Goal: Task Accomplishment & Management: Complete application form

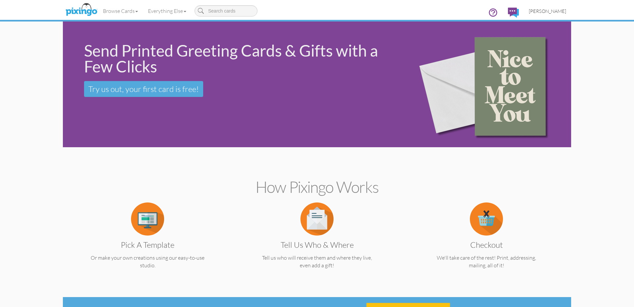
click at [564, 11] on span "[PERSON_NAME]" at bounding box center [547, 11] width 37 height 6
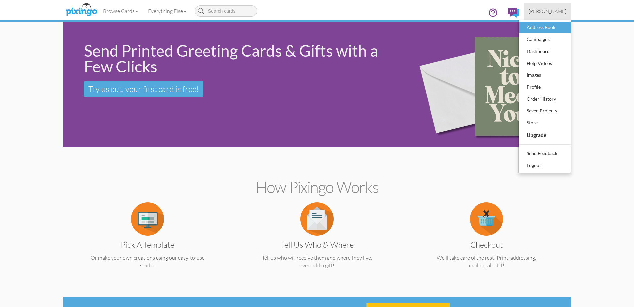
click at [550, 27] on div "Address Book" at bounding box center [544, 27] width 39 height 10
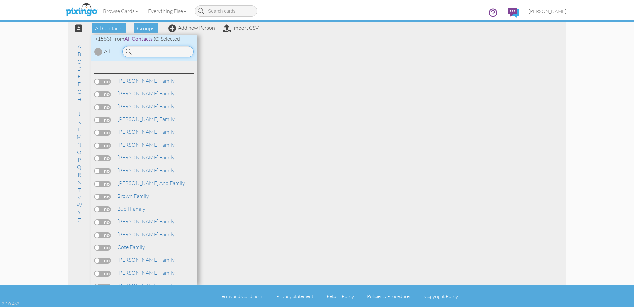
click at [191, 54] on input at bounding box center [157, 51] width 71 height 11
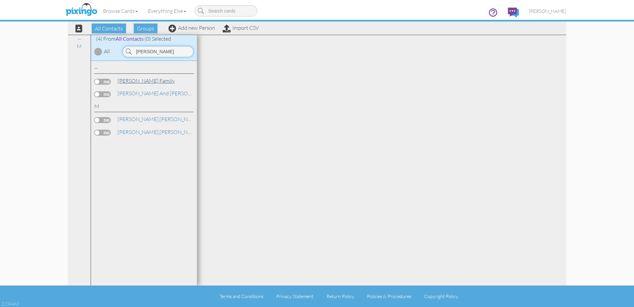
type input "Murray"
click at [144, 81] on link "[PERSON_NAME] Family" at bounding box center [146, 81] width 59 height 8
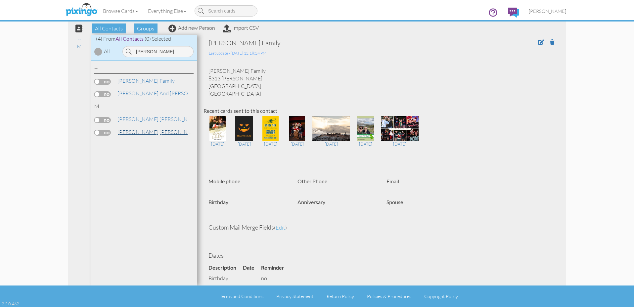
click at [139, 129] on link "Murray, Evan" at bounding box center [159, 132] width 84 height 8
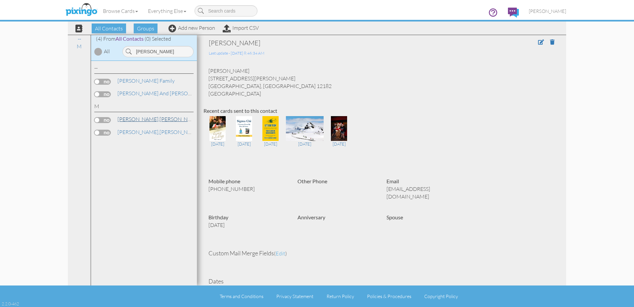
click at [130, 116] on span "[PERSON_NAME]," at bounding box center [138, 119] width 42 height 7
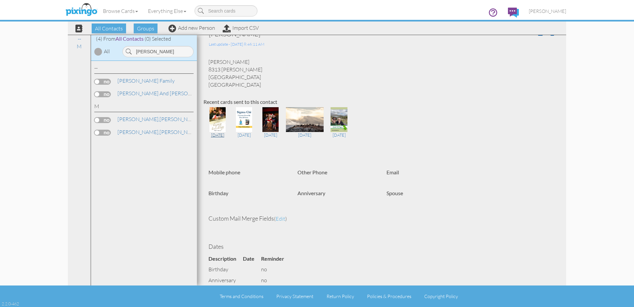
scroll to position [8, 0]
click at [149, 83] on link "[PERSON_NAME] Family" at bounding box center [146, 81] width 59 height 8
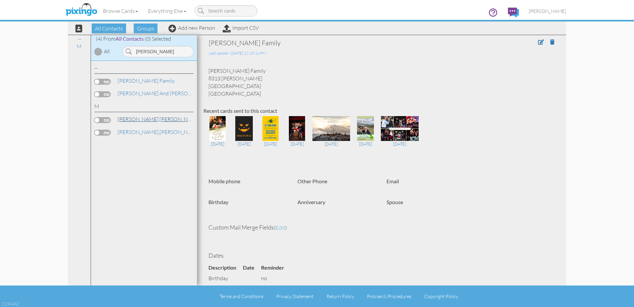
click at [139, 115] on link "Murray, Brian" at bounding box center [159, 119] width 84 height 8
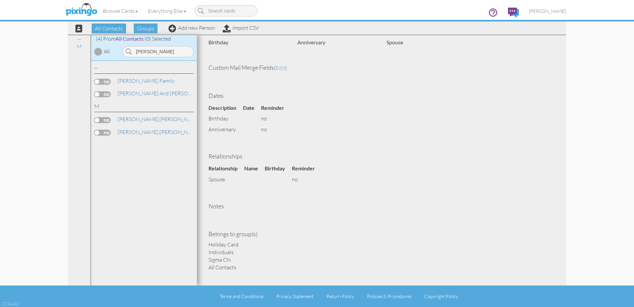
scroll to position [159, 0]
click at [149, 82] on link "[PERSON_NAME] Family" at bounding box center [146, 81] width 59 height 8
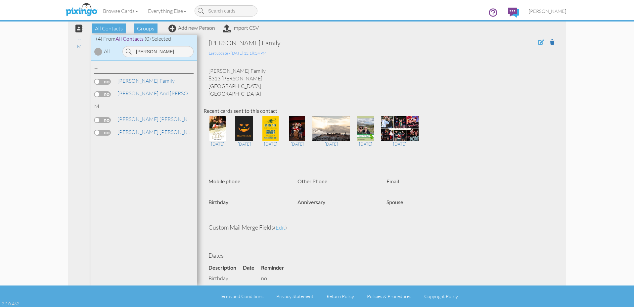
click at [539, 41] on span at bounding box center [541, 41] width 6 height 5
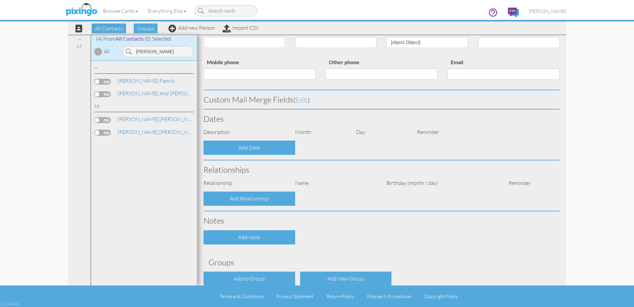
type input "[PERSON_NAME] Family"
type input "8313 Nicola Trail"
type input "Austin"
type input "78745"
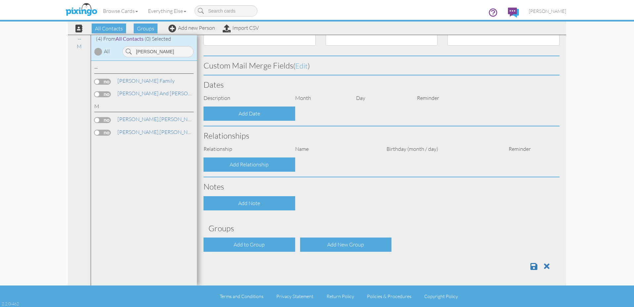
select select "object:5354"
select select "object:5599"
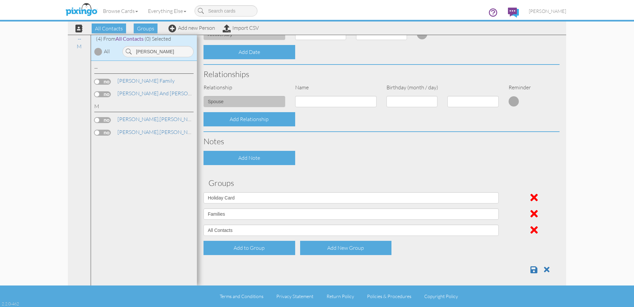
scroll to position [222, 0]
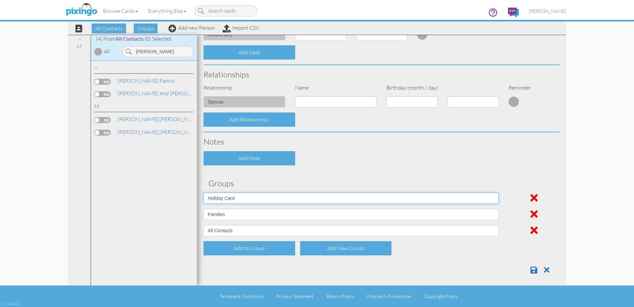
select select "object:5344"
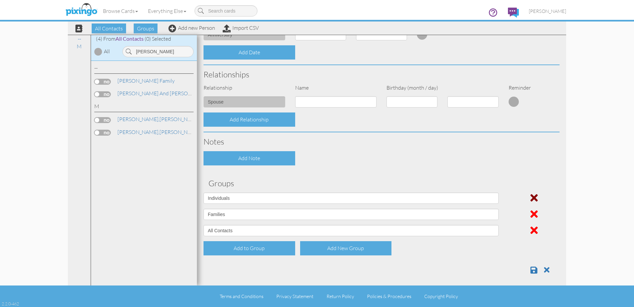
drag, startPoint x: 533, startPoint y: 211, endPoint x: 529, endPoint y: 212, distance: 4.0
click at [533, 211] on span at bounding box center [533, 214] width 7 height 11
select select "object:5334"
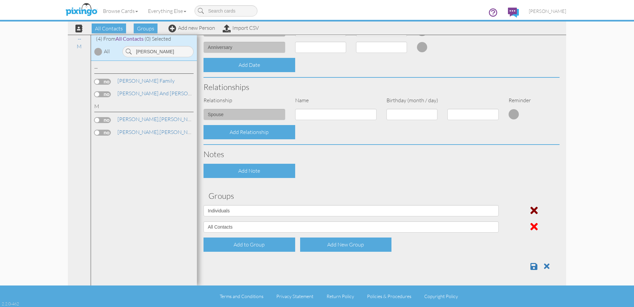
scroll to position [206, 0]
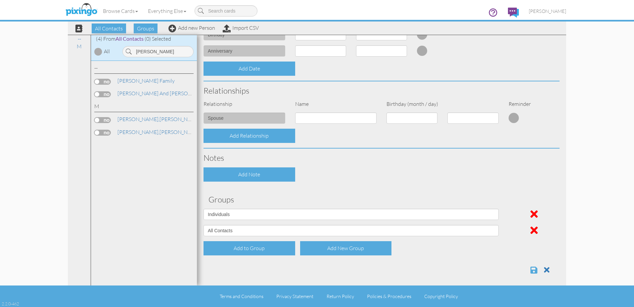
click at [535, 268] on span at bounding box center [533, 270] width 7 height 8
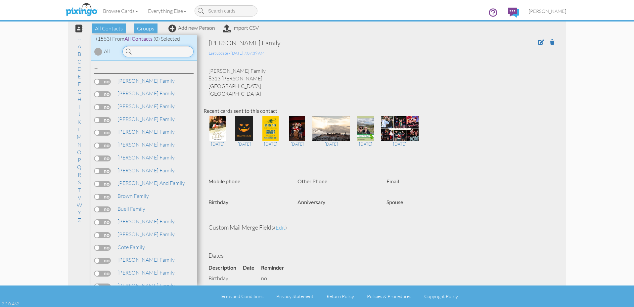
click at [153, 54] on input at bounding box center [157, 51] width 71 height 11
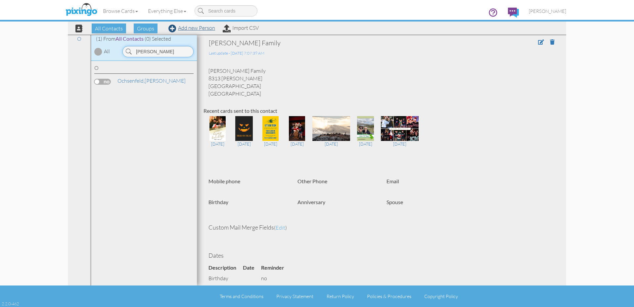
type input "Ochse"
click at [195, 28] on link "Add new Person" at bounding box center [191, 27] width 47 height 7
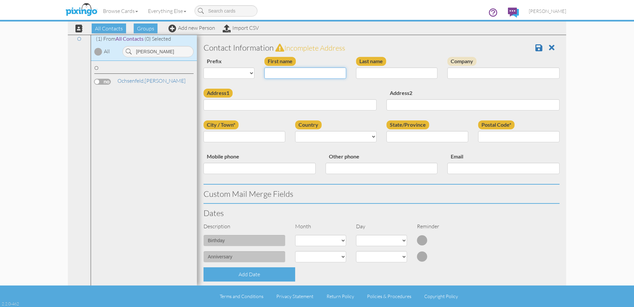
click at [300, 75] on input "First name" at bounding box center [305, 72] width 82 height 11
paste input "jmurphype@aol.com"
type input "jmurphype@aol.com"
drag, startPoint x: 318, startPoint y: 72, endPoint x: 254, endPoint y: 69, distance: 63.2
click at [254, 69] on div "Prefix Dr. Mr. Mrs. First name jmurphype@aol.com Last name Company" at bounding box center [381, 73] width 366 height 32
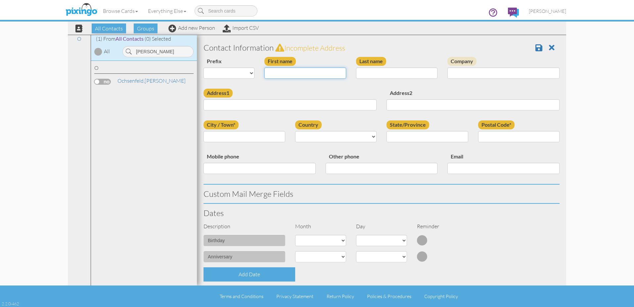
type input "H"
type input "[PERSON_NAME]"
type input "Murphy"
paste input "707 Lois Lane , Schenectady, NY 12304, US"
type input "707 Lois Lane , Schenectady, NY 12304, US"
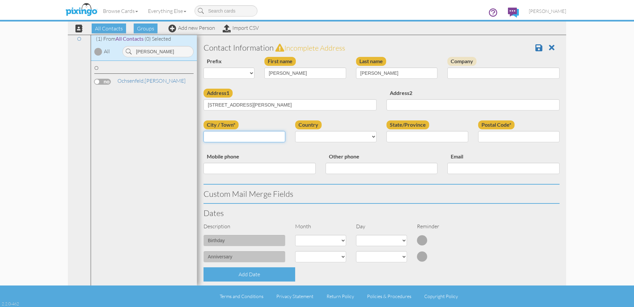
click at [236, 134] on input "City / Town*" at bounding box center [244, 136] width 82 height 11
type input "Schenectady"
select select "object:4910"
select select "object:5194"
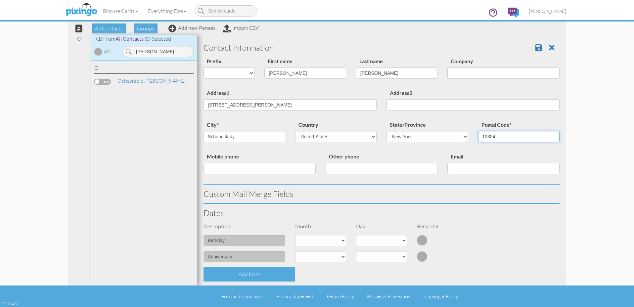
type input "12304"
drag, startPoint x: 309, startPoint y: 105, endPoint x: 239, endPoint y: 104, distance: 69.5
click at [238, 104] on input "707 Lois Lane , Schenectady, NY 12304, US" at bounding box center [289, 104] width 173 height 11
type input "707 Lois Lane"
click at [471, 199] on div "Custom Mail Merge Fields" at bounding box center [381, 194] width 366 height 19
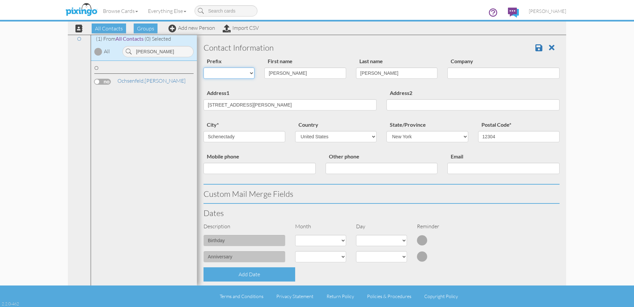
select select "string:Mr."
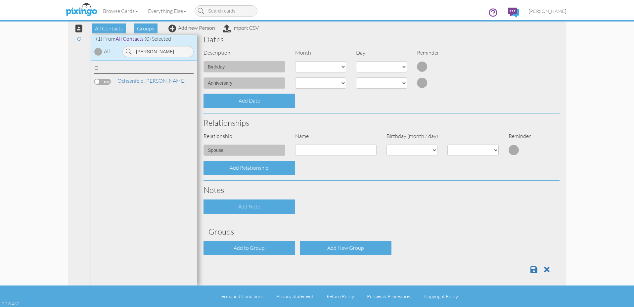
scroll to position [173, 0]
click at [255, 248] on div "Add to Group" at bounding box center [249, 248] width 92 height 14
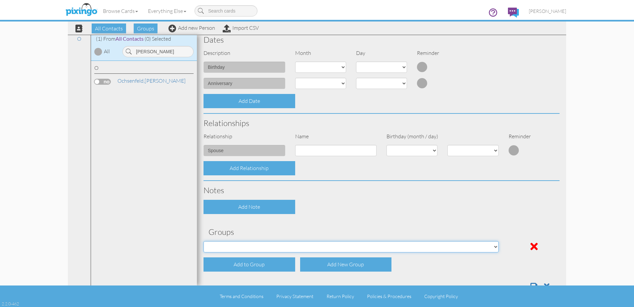
select select "object:5221"
drag, startPoint x: 261, startPoint y: 257, endPoint x: 263, endPoint y: 253, distance: 4.3
click at [261, 257] on div "Add to Group" at bounding box center [249, 264] width 92 height 14
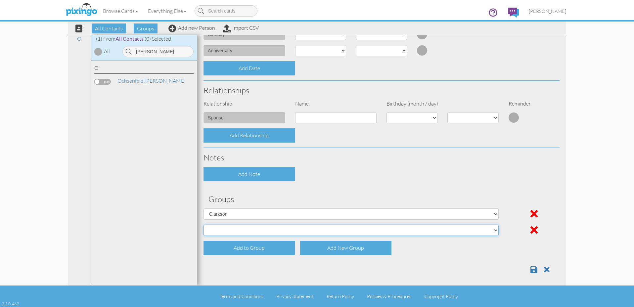
scroll to position [206, 0]
select select "object:5228"
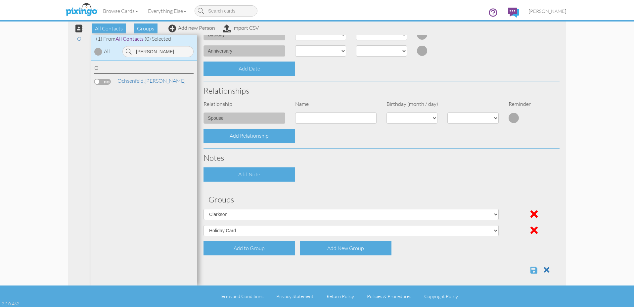
drag, startPoint x: 528, startPoint y: 266, endPoint x: 534, endPoint y: 267, distance: 6.0
click at [530, 267] on div at bounding box center [381, 268] width 366 height 14
click at [534, 267] on span at bounding box center [533, 270] width 7 height 8
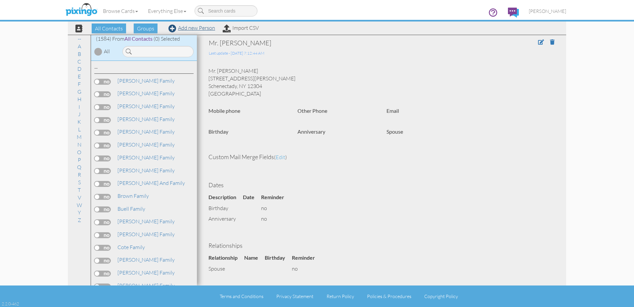
click at [183, 29] on link "Add new Person" at bounding box center [191, 27] width 47 height 7
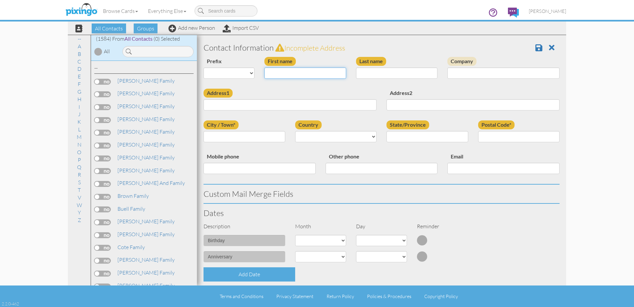
click at [274, 72] on input "First name" at bounding box center [305, 72] width 82 height 11
type input "[PERSON_NAME] Family"
paste input "211 Jennings Court SE, Leesburg, VA 20175, US"
type input "211 Jennings Court SE, Leesburg, VA 20175, US"
type input "Leesburg"
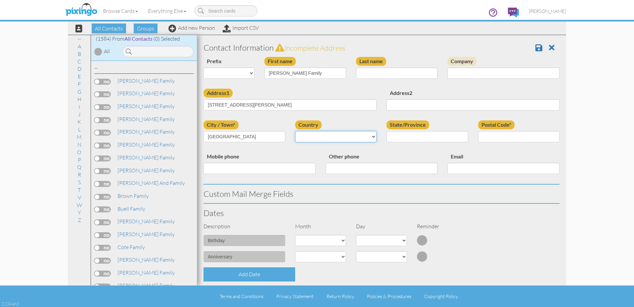
select select "object:4850"
select select "object:5152"
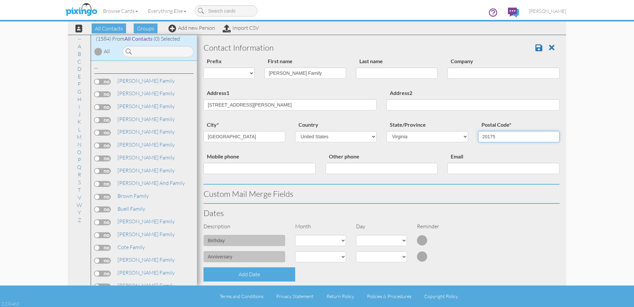
type input "20175"
drag, startPoint x: 323, startPoint y: 106, endPoint x: 261, endPoint y: 106, distance: 62.5
click at [258, 106] on input "211 Jennings Court SE, Leesburg, VA 20175, US" at bounding box center [289, 104] width 173 height 11
type input "211 Jennings Court SE"
drag, startPoint x: 391, startPoint y: 120, endPoint x: 387, endPoint y: 121, distance: 3.7
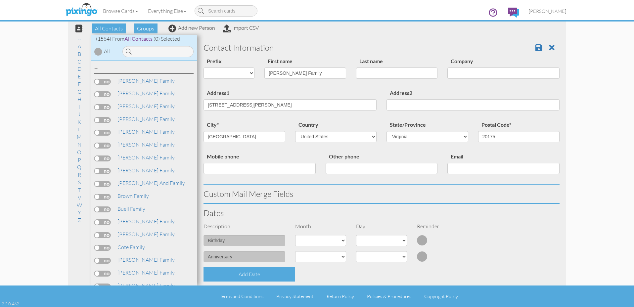
click at [391, 120] on label "State/Province" at bounding box center [407, 124] width 43 height 9
click at [391, 131] on select "AA (Military) AE (Military) [US_STATE] [US_STATE] [US_STATE] AP (Military) [US_…" at bounding box center [427, 136] width 82 height 11
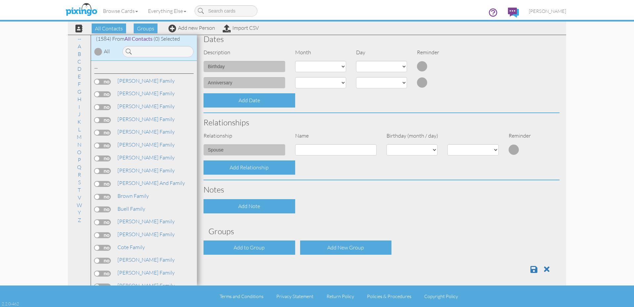
scroll to position [173, 0]
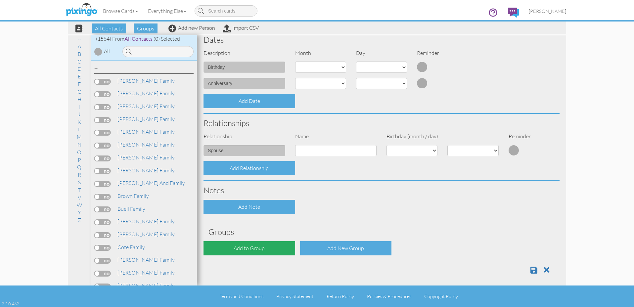
click at [256, 250] on div "Add to Group" at bounding box center [249, 248] width 92 height 14
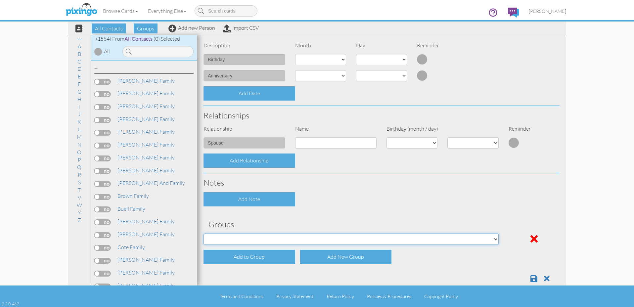
scroll to position [181, 0]
select select "object:5161"
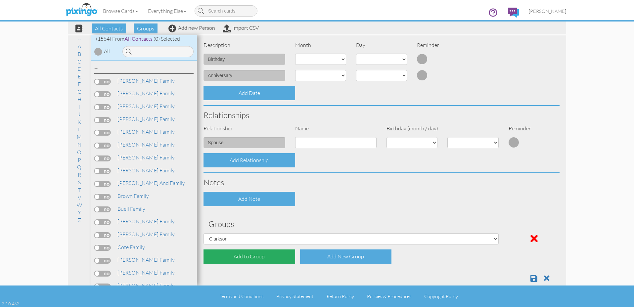
click at [282, 249] on div "Add to Group" at bounding box center [249, 256] width 92 height 14
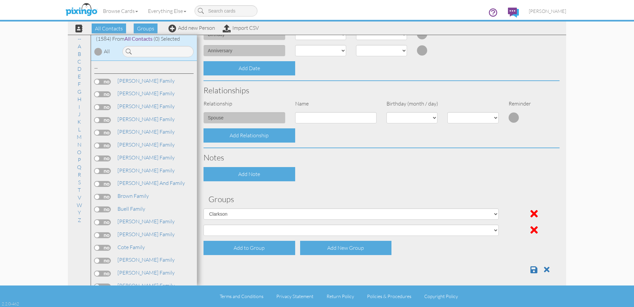
scroll to position [206, 0]
select select "object:5168"
click at [344, 273] on div at bounding box center [381, 269] width 366 height 19
click at [535, 267] on span at bounding box center [533, 270] width 7 height 8
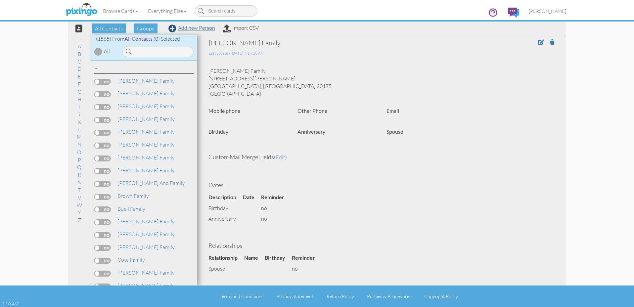
click at [190, 29] on link "Add new Person" at bounding box center [191, 27] width 47 height 7
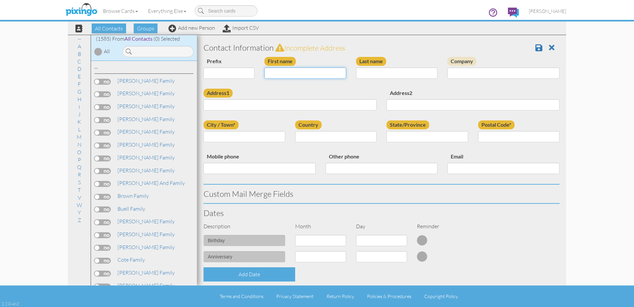
click at [280, 73] on input "First name" at bounding box center [305, 72] width 82 height 11
type input "[PERSON_NAME]"
paste input "211 Jennings Court SE, Leesburg, VA 20175, US"
type input "211 Jennings Court SE, Leesburg, VA 20175, US"
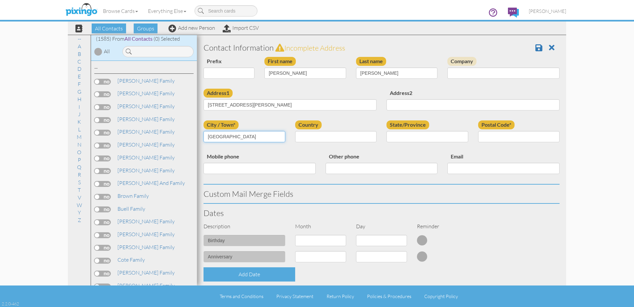
type input "Leesburg"
select select "object:4852"
select select "object:5154"
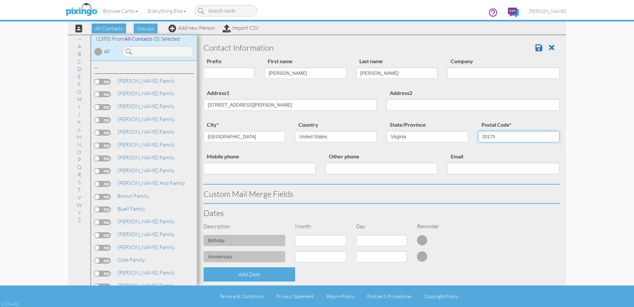
type input "20175"
drag, startPoint x: 323, startPoint y: 103, endPoint x: 257, endPoint y: 104, distance: 65.2
click at [257, 104] on input "211 Jennings Court SE, Leesburg, VA 20175, US" at bounding box center [289, 104] width 173 height 11
type input "211 Jennings Court SE"
click at [375, 203] on div at bounding box center [381, 203] width 356 height 1
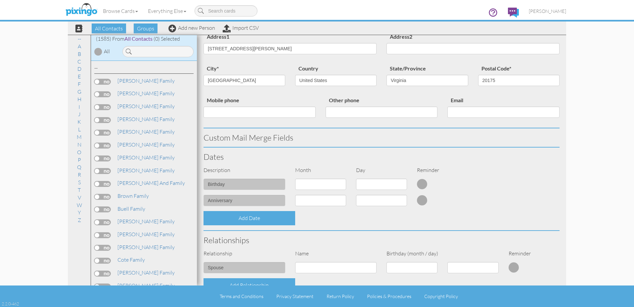
scroll to position [57, 0]
select select "object:4840"
select select "number:17"
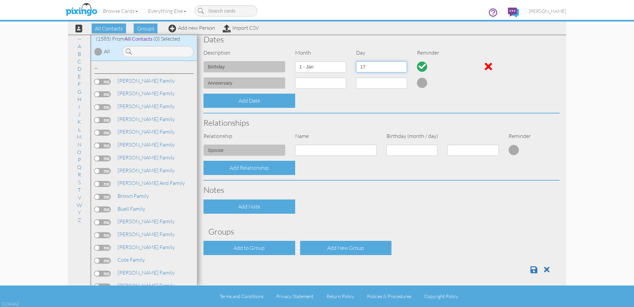
scroll to position [173, 0]
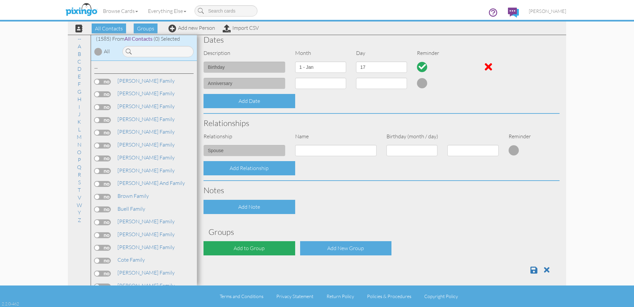
click at [276, 244] on div "Add to Group" at bounding box center [249, 248] width 92 height 14
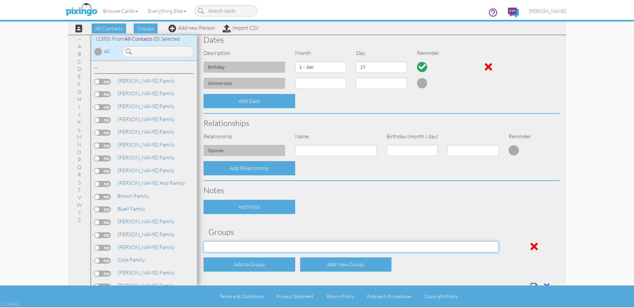
select select "object:5173"
click at [404, 229] on h3 "Groups" at bounding box center [381, 232] width 346 height 9
click at [532, 282] on span at bounding box center [533, 286] width 7 height 8
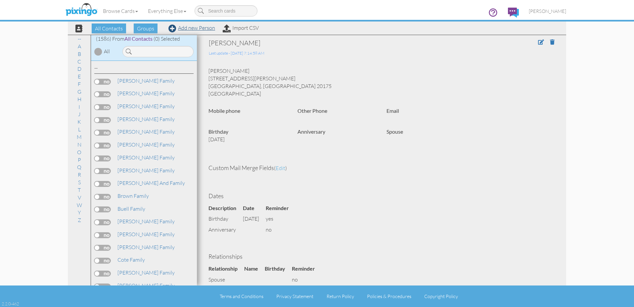
click at [199, 29] on link "Add new Person" at bounding box center [191, 27] width 47 height 7
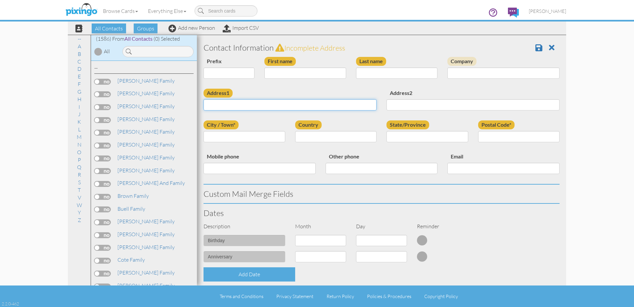
click at [269, 109] on input "Address1" at bounding box center [289, 104] width 173 height 11
paste input "211 Jennings Court SE, Leesburg, VA 20175, US"
type input "211 Jennings Court SE, Leesburg, VA 20175, US"
click at [286, 73] on input "First name" at bounding box center [305, 72] width 82 height 11
type input "[PERSON_NAME]"
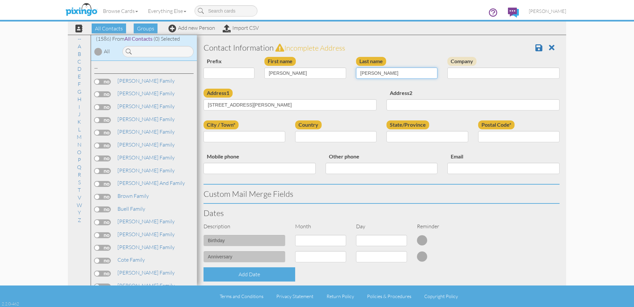
type input "Butler"
type input "Leesburg"
select select "object:4855"
select select "object:5157"
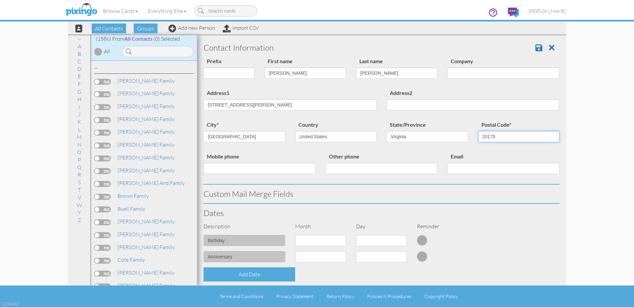
type input "20175"
drag, startPoint x: 316, startPoint y: 105, endPoint x: 262, endPoint y: 104, distance: 53.6
click at [259, 104] on input "211 Jennings Court SE, Leesburg, VA 20175, US" at bounding box center [289, 104] width 173 height 11
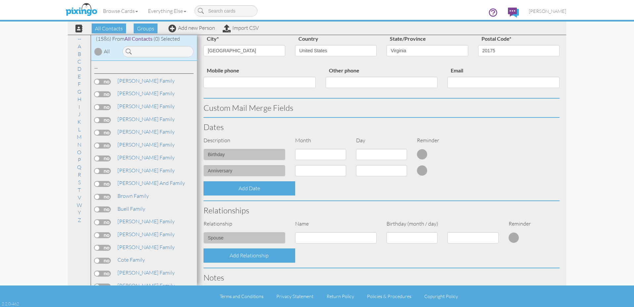
scroll to position [93, 0]
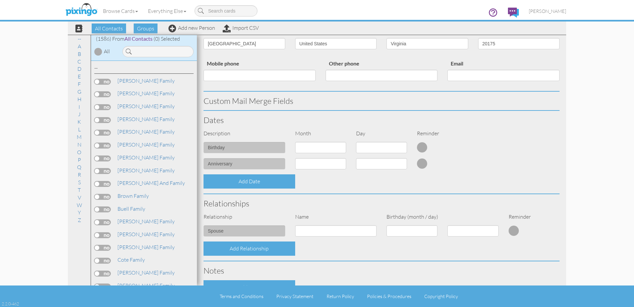
type input "211 Jennings Court SE"
select select "object:4851"
select select "number:27"
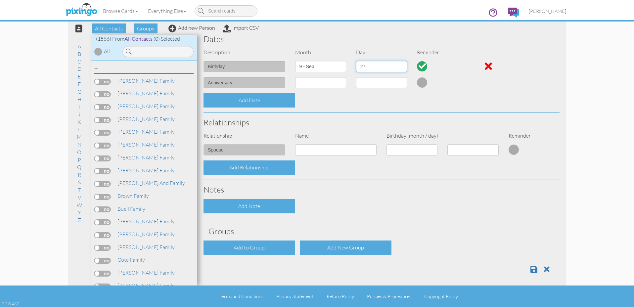
scroll to position [173, 0]
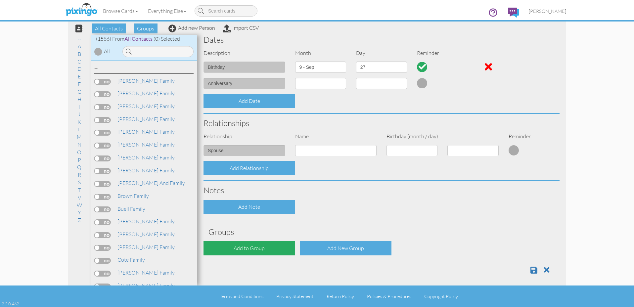
click at [273, 242] on div "Add to Group" at bounding box center [249, 248] width 92 height 14
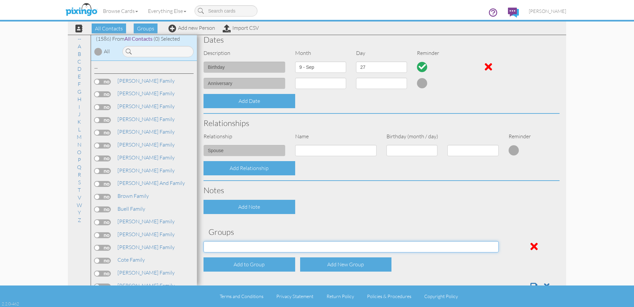
select select "object:5176"
click at [535, 283] on span at bounding box center [533, 286] width 7 height 8
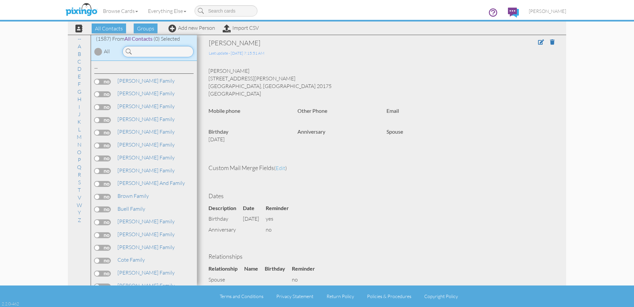
click at [179, 55] on input at bounding box center [157, 51] width 71 height 11
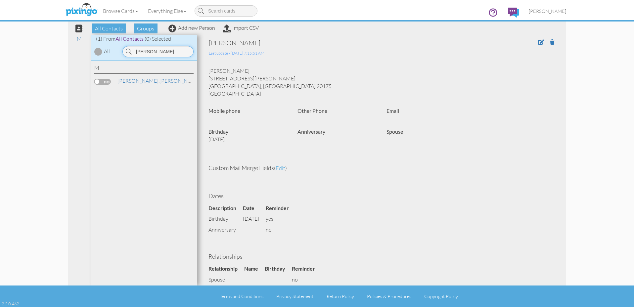
type input "[PERSON_NAME]"
drag, startPoint x: 147, startPoint y: 85, endPoint x: 146, endPoint y: 82, distance: 3.7
click at [147, 85] on div "M [PERSON_NAME], [PERSON_NAME]" at bounding box center [144, 173] width 106 height 225
click at [145, 81] on link "[PERSON_NAME], [PERSON_NAME]" at bounding box center [159, 81] width 84 height 8
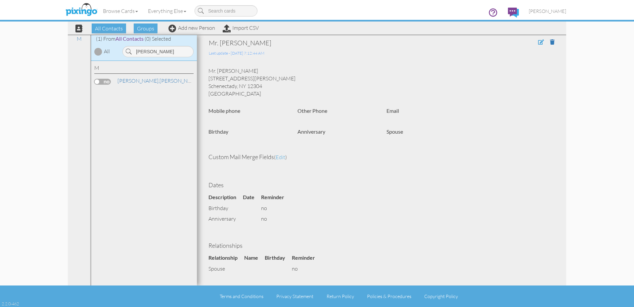
click at [539, 42] on span at bounding box center [541, 41] width 6 height 5
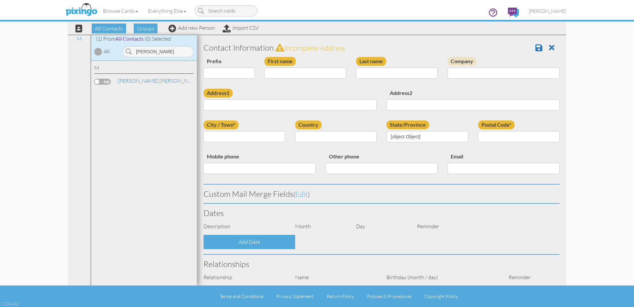
select select "string:Mr."
type input "[PERSON_NAME]"
type input "[STREET_ADDRESS][PERSON_NAME]"
type input "Schenectady"
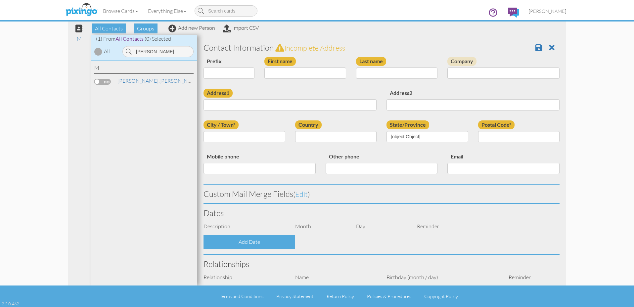
type input "12304"
select select "object:4914"
select select "object:5159"
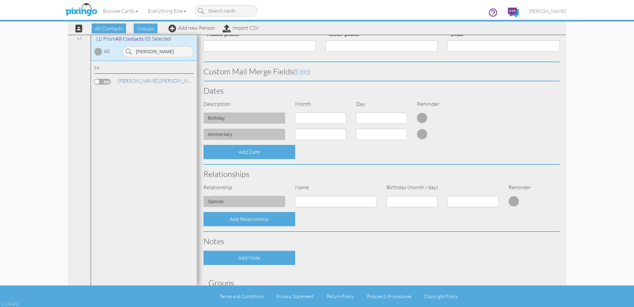
scroll to position [166, 0]
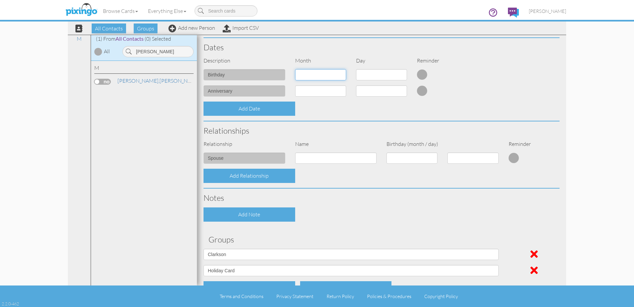
select select "object:5228"
select select "number:17"
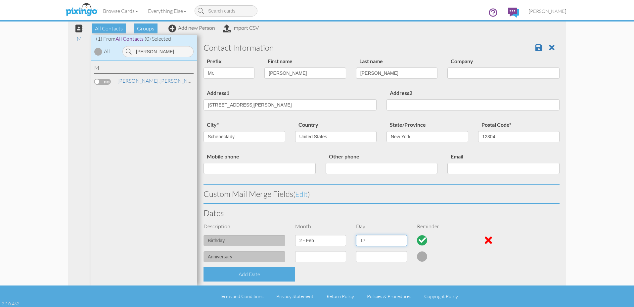
scroll to position [0, 0]
click at [539, 44] on span at bounding box center [538, 48] width 7 height 8
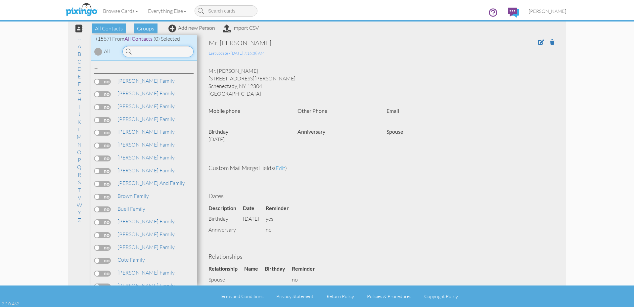
click at [178, 54] on input at bounding box center [157, 51] width 71 height 11
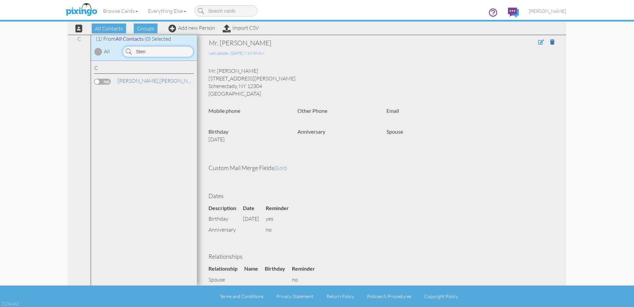
type input "Sten"
click at [540, 42] on span at bounding box center [541, 41] width 6 height 5
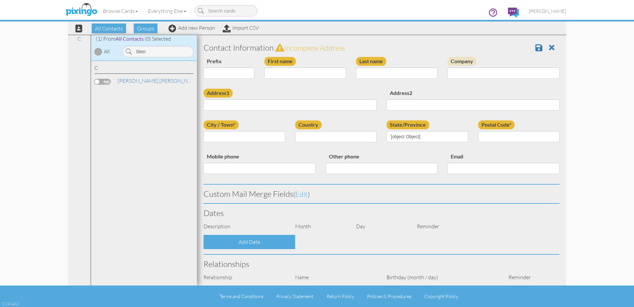
select select "string:Mr."
type input "[PERSON_NAME]"
type input "[STREET_ADDRESS][PERSON_NAME]"
type input "Schenectady"
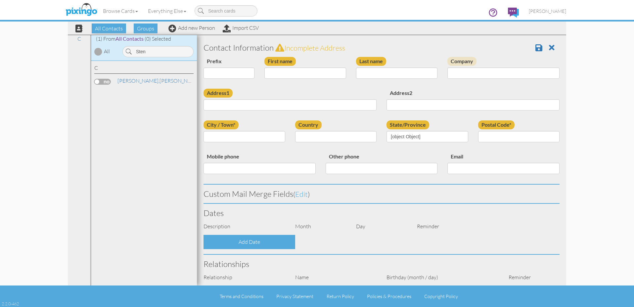
type input "12304"
select select "object:4930"
select select "object:5175"
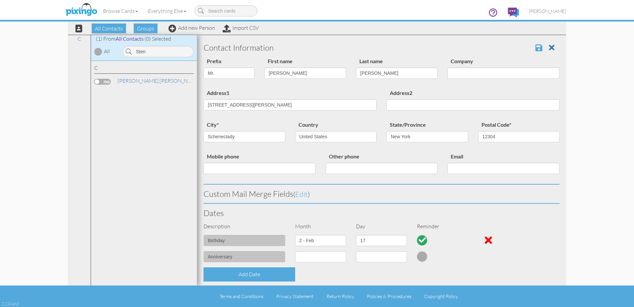
click at [538, 50] on span at bounding box center [538, 48] width 7 height 8
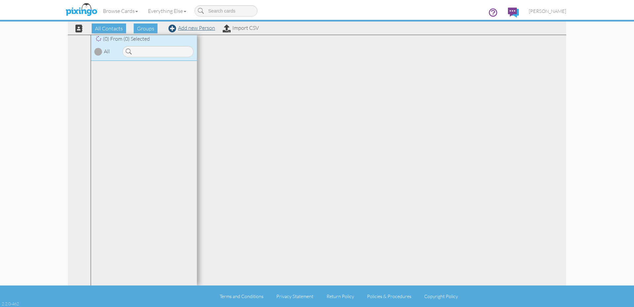
click at [195, 29] on link "Add new Person" at bounding box center [191, 27] width 47 height 7
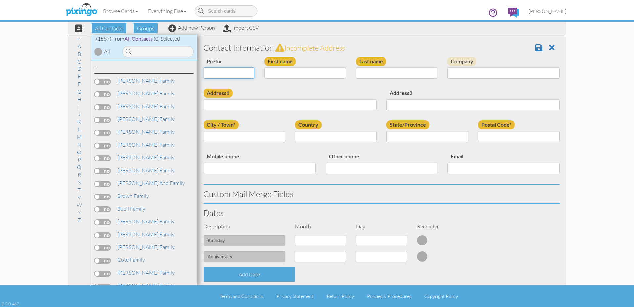
click at [239, 75] on select "Dr. Mr. Mrs." at bounding box center [228, 72] width 51 height 11
click at [279, 71] on input "First name" at bounding box center [305, 72] width 82 height 11
type input "[PERSON_NAME] Family"
paste input "[GEOGRAPHIC_DATA], [GEOGRAPHIC_DATA]"
type input "[GEOGRAPHIC_DATA], [GEOGRAPHIC_DATA]"
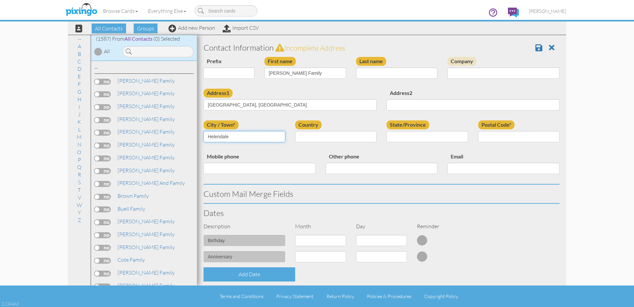
type input "Helendale"
select select "object:180"
select select "object:5096"
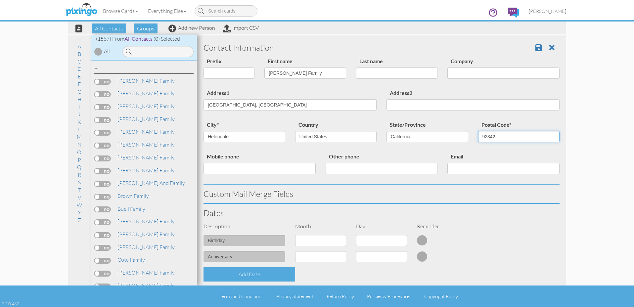
type input "92342"
drag, startPoint x: 307, startPoint y: 105, endPoint x: 239, endPoint y: 105, distance: 68.5
click at [239, 105] on input "PO Box 1945, Helendale, CA 92342, US" at bounding box center [289, 104] width 173 height 11
type input "PO Box 1945"
click at [284, 122] on div "city* Helendale" at bounding box center [244, 133] width 92 height 27
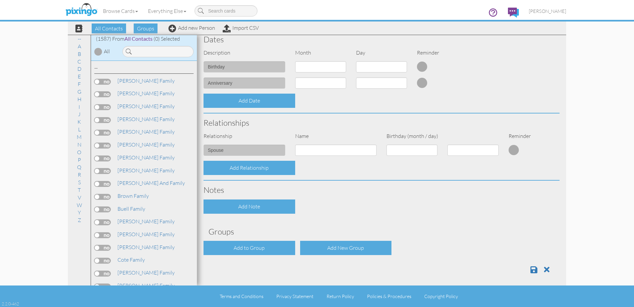
scroll to position [173, 0]
click at [260, 247] on div "Add to Group" at bounding box center [249, 248] width 92 height 14
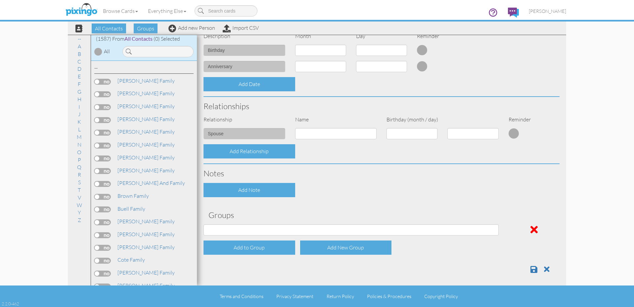
scroll to position [190, 0]
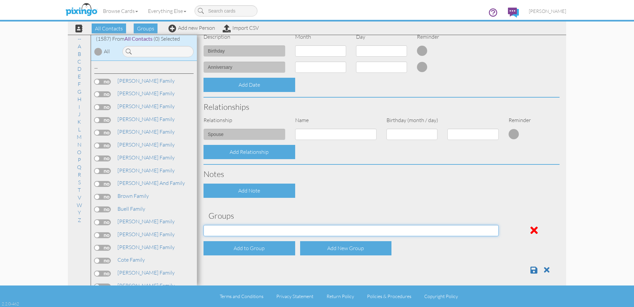
select select "object:5154"
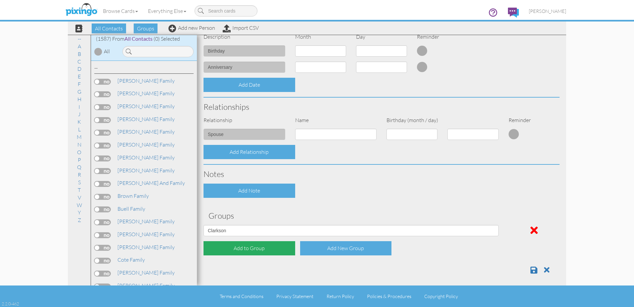
click at [251, 247] on div "Add to Group" at bounding box center [249, 248] width 92 height 14
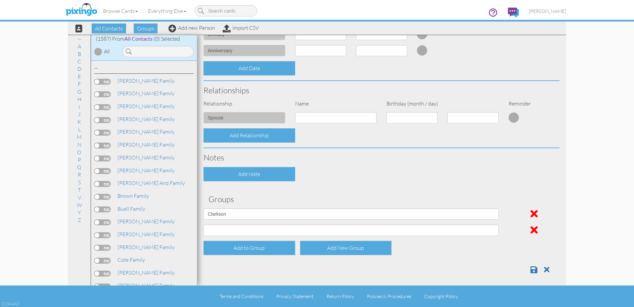
scroll to position [206, 0]
select select "object:5161"
click at [536, 266] on span at bounding box center [533, 270] width 7 height 8
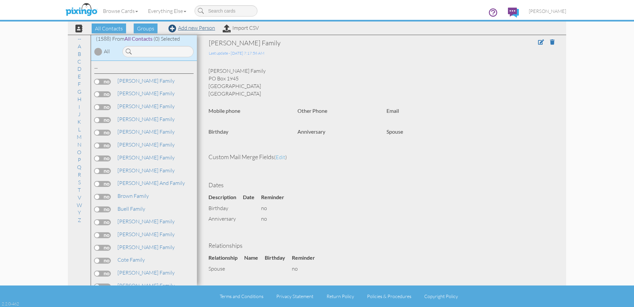
click at [194, 29] on link "Add new Person" at bounding box center [191, 27] width 47 height 7
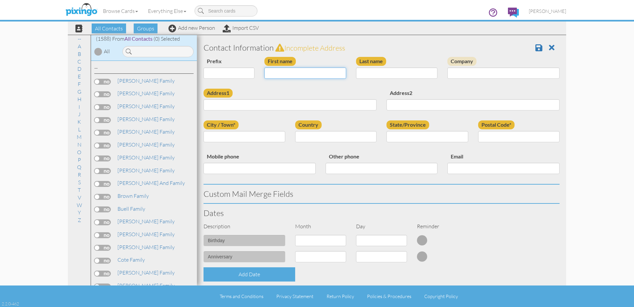
click at [290, 74] on input "First name" at bounding box center [305, 72] width 82 height 11
type input "[PERSON_NAME]"
paste input "[GEOGRAPHIC_DATA], [GEOGRAPHIC_DATA]"
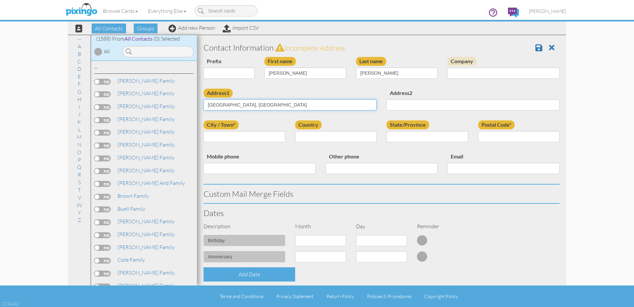
type input "[GEOGRAPHIC_DATA], [GEOGRAPHIC_DATA]"
type input "Helendale"
select select "object:4860"
select select "object:5113"
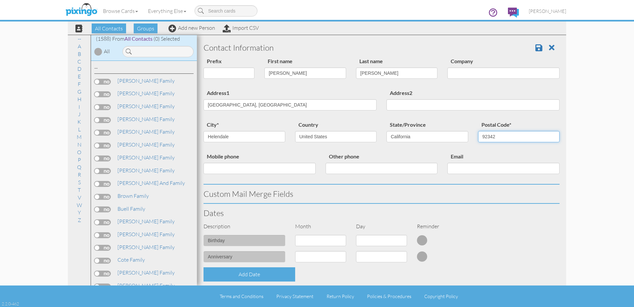
type input "92342"
drag, startPoint x: 299, startPoint y: 103, endPoint x: 240, endPoint y: 106, distance: 59.6
click at [237, 105] on input "PO Box 1945, Helendale, CA 92342, US" at bounding box center [289, 104] width 173 height 11
type input "PO Box 1945"
click at [395, 204] on div "Dates" at bounding box center [381, 213] width 366 height 19
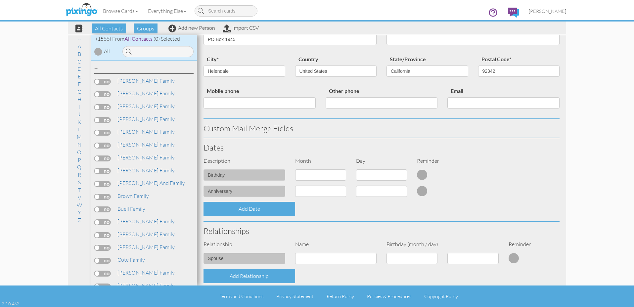
scroll to position [69, 0]
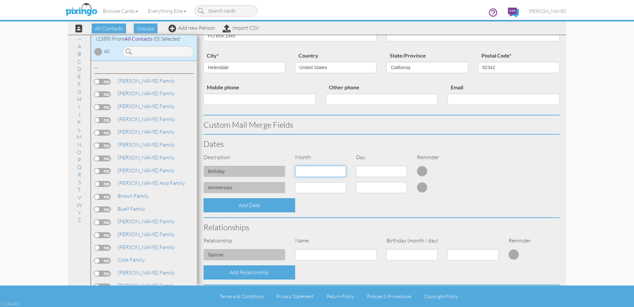
select select "object:4854"
select select "number:11"
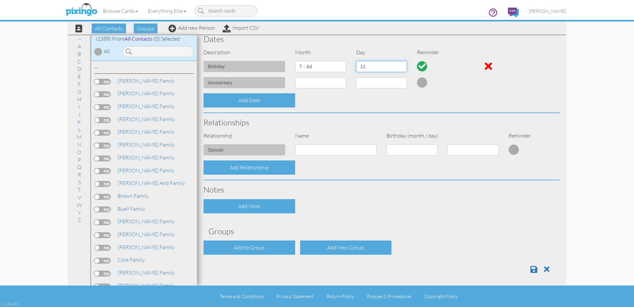
scroll to position [173, 0]
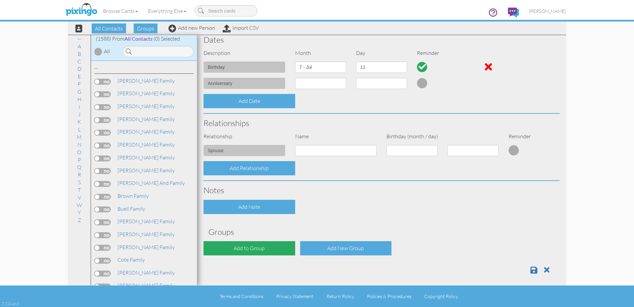
click at [273, 245] on div "Add to Group" at bounding box center [249, 248] width 92 height 14
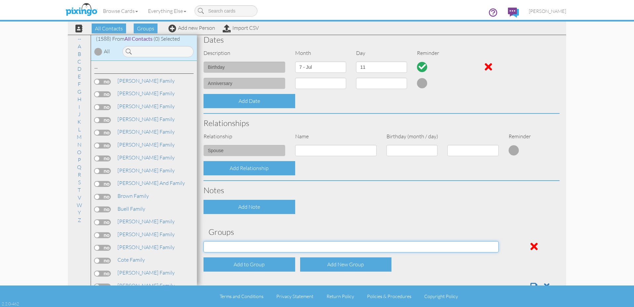
select select "object:5181"
click at [535, 282] on span at bounding box center [533, 286] width 7 height 8
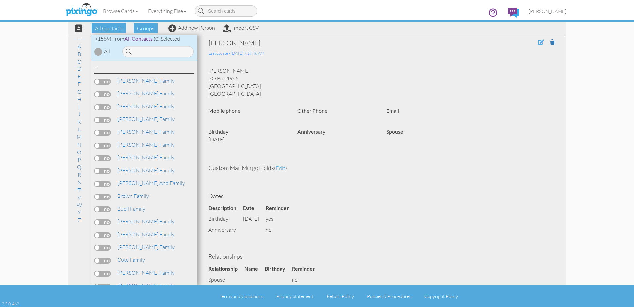
click at [540, 40] on span at bounding box center [541, 41] width 6 height 5
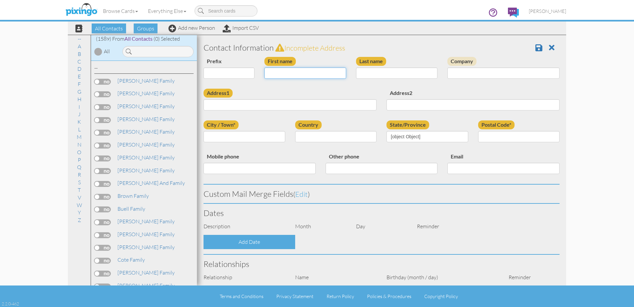
click at [280, 72] on input "First name" at bounding box center [305, 72] width 82 height 11
type input "[PERSON_NAME]"
type input "PO Box 1945"
type input "Helendale"
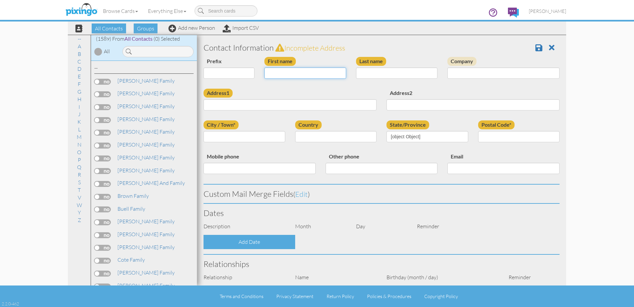
type input "92342"
select select "object:4885"
select select "object:5130"
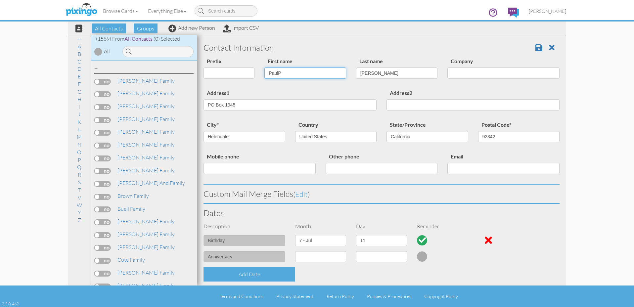
type input "[PERSON_NAME]"
click at [538, 49] on span at bounding box center [538, 48] width 7 height 8
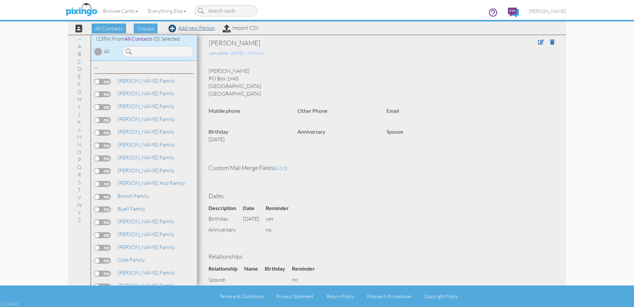
click at [194, 27] on link "Add new Person" at bounding box center [191, 27] width 47 height 7
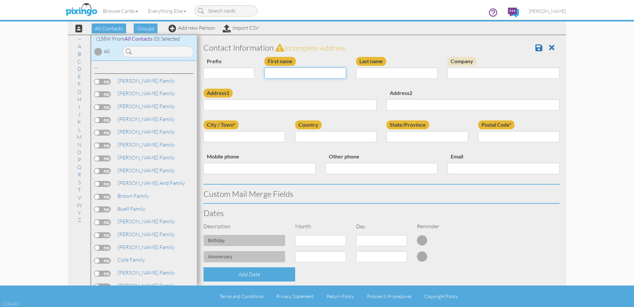
click at [301, 70] on input "First name" at bounding box center [305, 72] width 82 height 11
type input "Pat"
type input "Stenberg"
paste input "PO Box 1945, Helendale, CA 92342, US"
type input "PO Box 1945, Helendale, CA 92342, US"
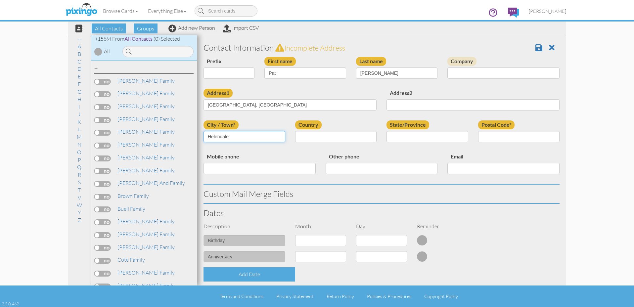
type input "Helendale"
select select "object:4863"
select select "object:5116"
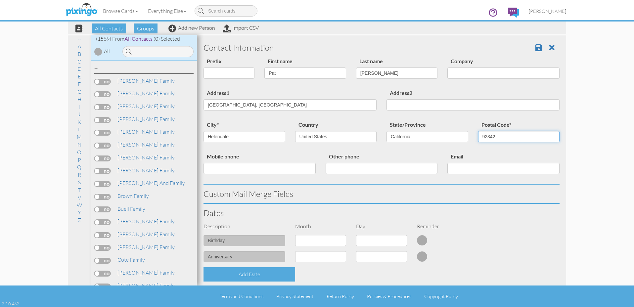
type input "92342"
drag, startPoint x: 289, startPoint y: 103, endPoint x: 239, endPoint y: 104, distance: 51.0
click at [236, 104] on input "PO Box 1945, Helendale, CA 92342, US" at bounding box center [289, 104] width 173 height 11
type input "PO Box 1945"
click at [318, 81] on div "First name Pat" at bounding box center [305, 70] width 92 height 27
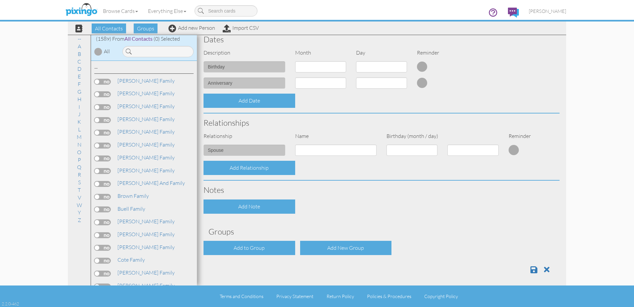
scroll to position [170, 0]
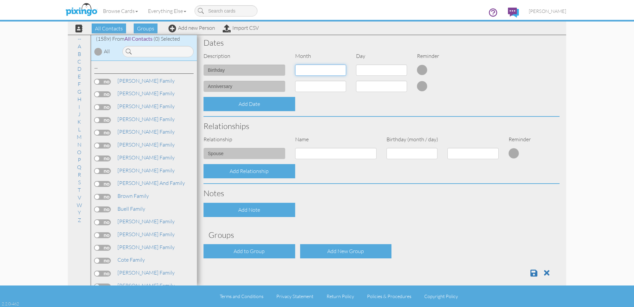
select select "object:4857"
select select "number:11"
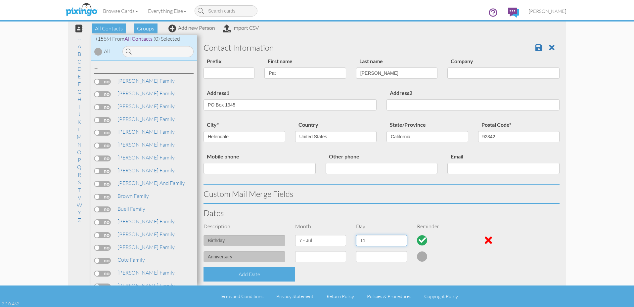
scroll to position [0, 0]
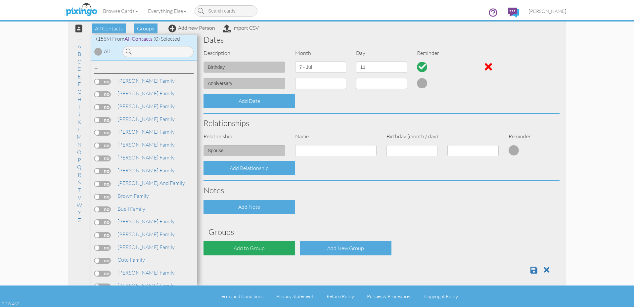
click at [264, 244] on div "Add to Group" at bounding box center [249, 248] width 92 height 14
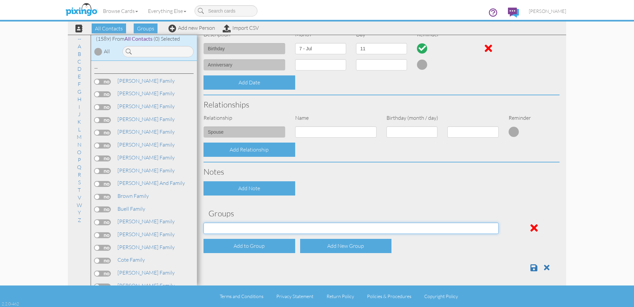
scroll to position [190, 0]
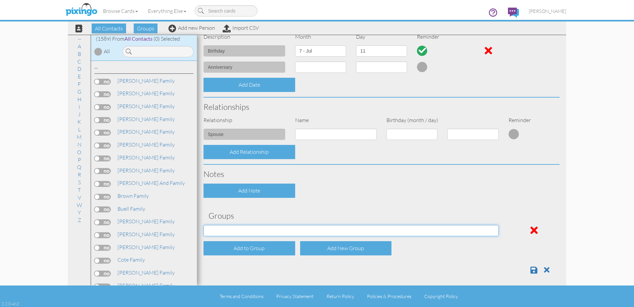
select select "object:5184"
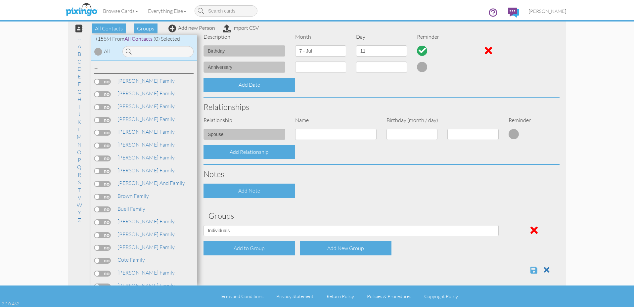
click at [535, 266] on span at bounding box center [533, 270] width 7 height 8
